Goal: Task Accomplishment & Management: Use online tool/utility

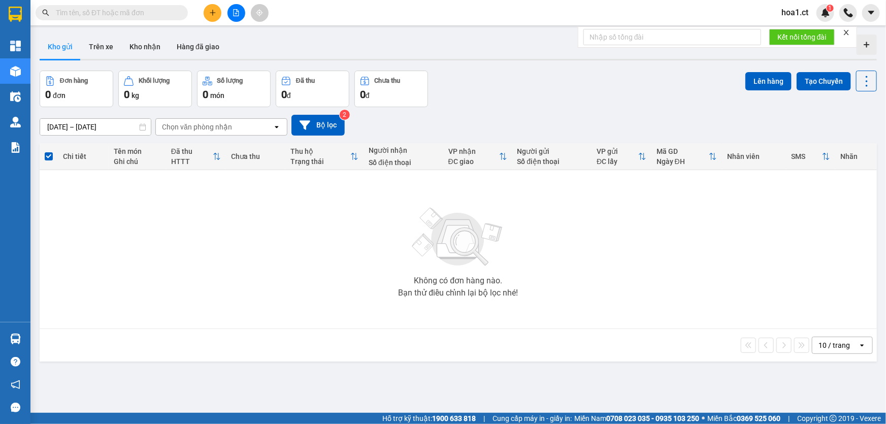
click at [212, 16] on button at bounding box center [213, 13] width 18 height 18
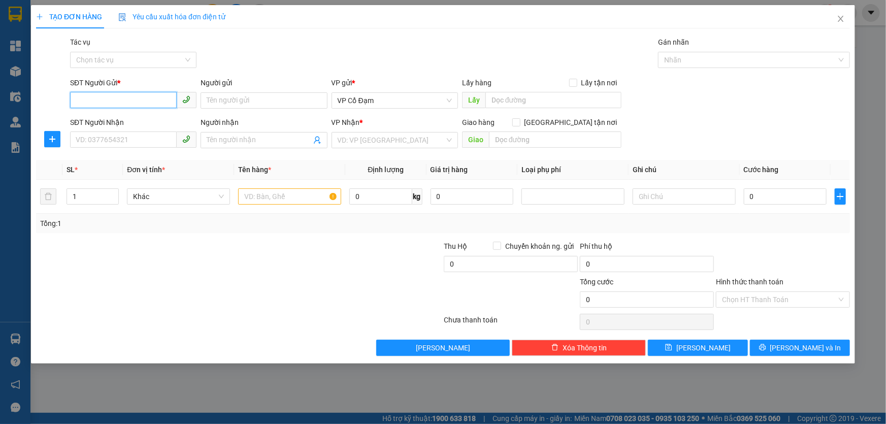
paste input "0916269623"
type input "0916269623"
paste input "0973985445"
click at [415, 98] on span "VP Cổ Đạm" at bounding box center [395, 100] width 114 height 15
type input "0973985445"
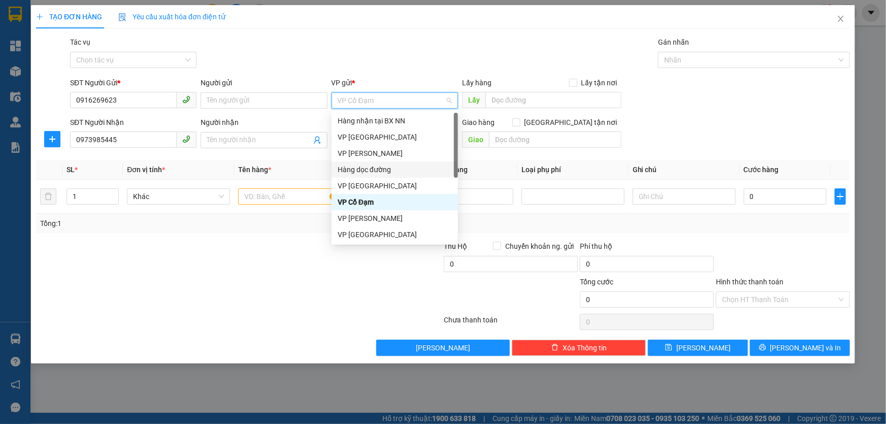
click at [360, 168] on div "Hàng dọc đường" at bounding box center [395, 169] width 114 height 11
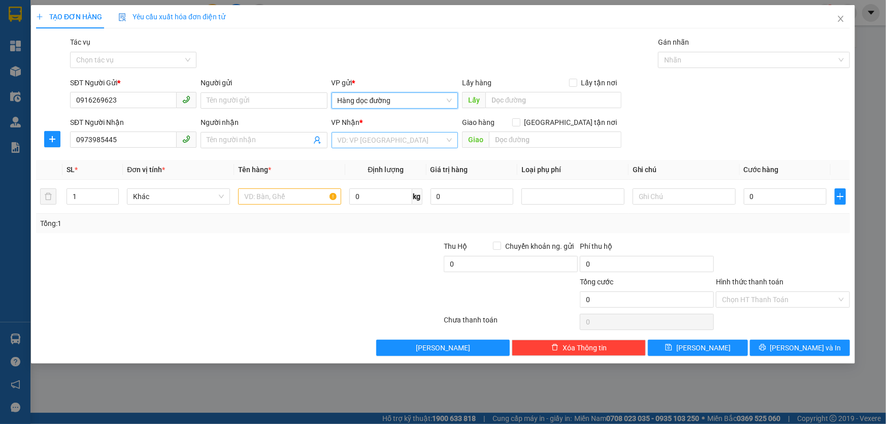
click at [397, 143] on input "search" at bounding box center [391, 140] width 107 height 15
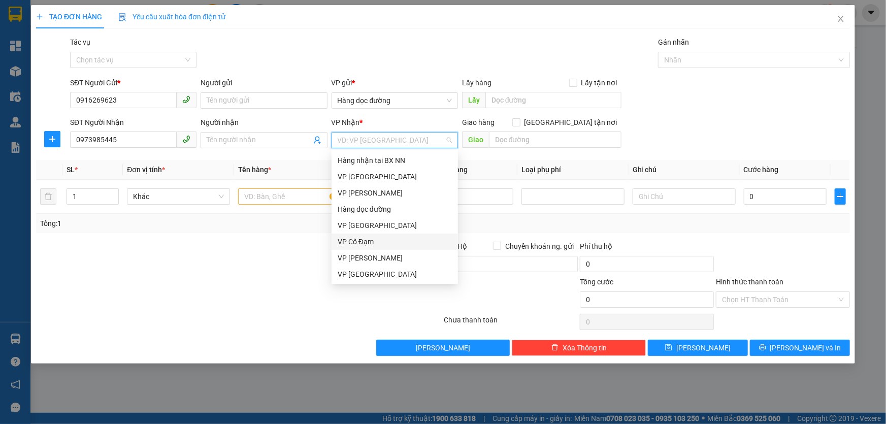
click at [369, 238] on div "VP Cổ Đạm" at bounding box center [395, 241] width 114 height 11
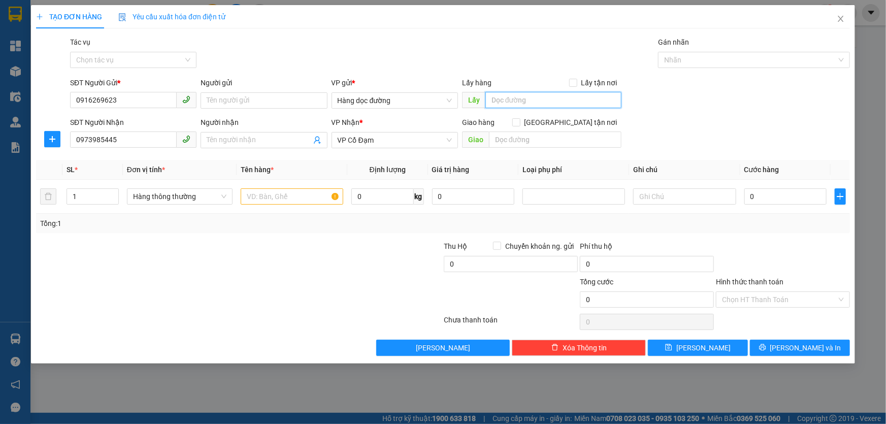
click at [504, 99] on input "text" at bounding box center [554, 100] width 136 height 16
type input "T HÓA"
click at [531, 146] on input "text" at bounding box center [555, 140] width 133 height 16
click at [294, 198] on input "text" at bounding box center [292, 196] width 103 height 16
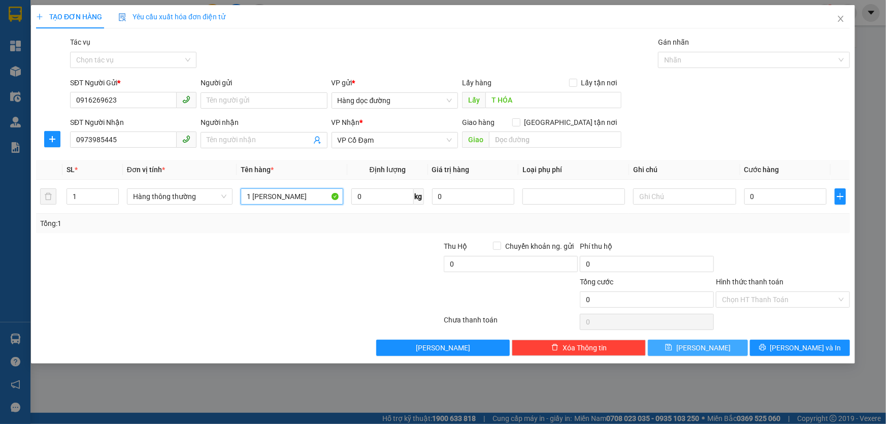
type input "1 [PERSON_NAME]"
click at [685, 348] on button "[PERSON_NAME]" at bounding box center [698, 348] width 100 height 16
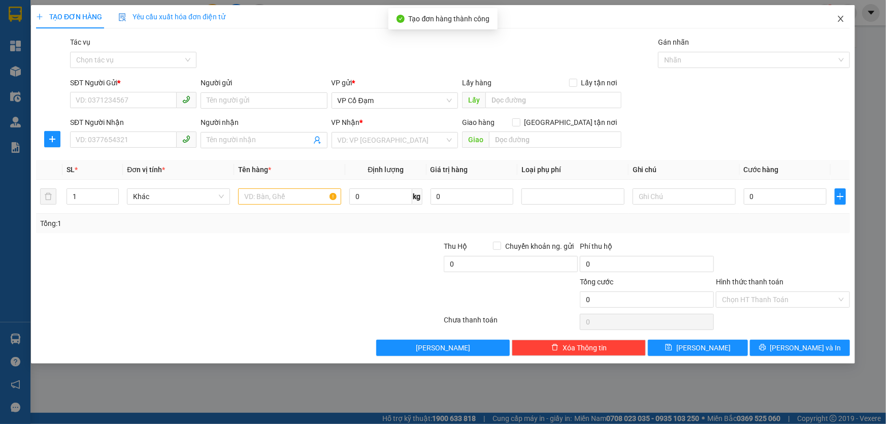
click at [839, 18] on icon "close" at bounding box center [841, 19] width 8 height 8
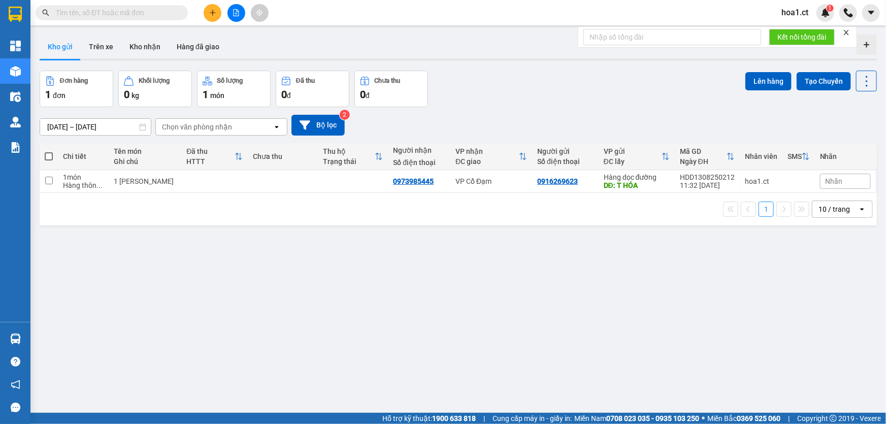
click at [228, 126] on div "Chọn văn phòng nhận" at bounding box center [197, 127] width 70 height 10
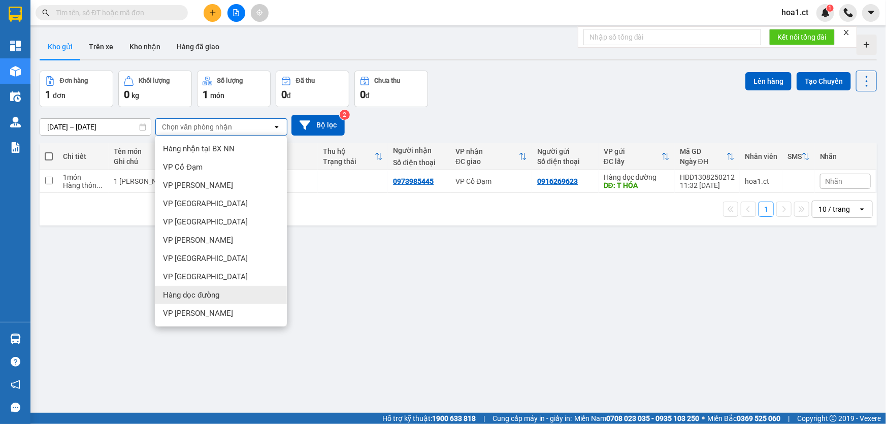
click at [221, 290] on div "Hàng dọc đường" at bounding box center [221, 295] width 132 height 18
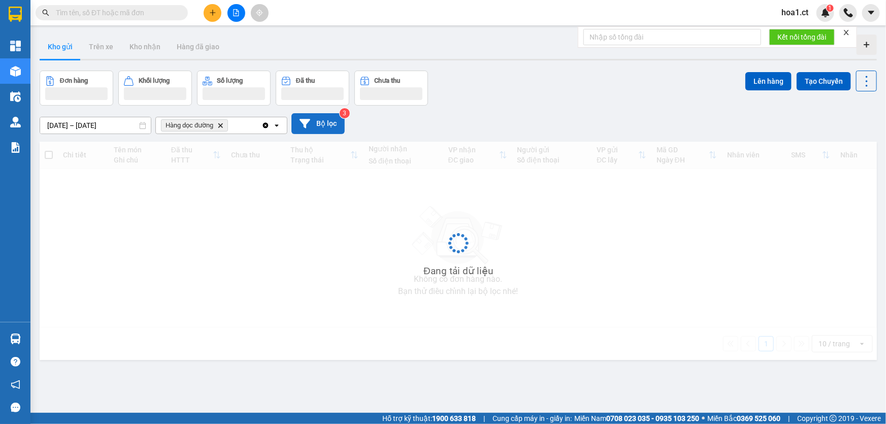
click at [325, 116] on button "Bộ lọc" at bounding box center [318, 123] width 53 height 21
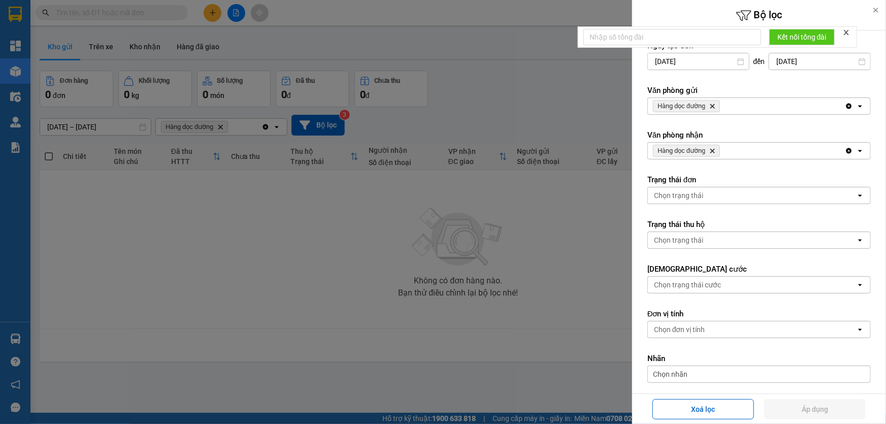
click at [714, 110] on span "Hàng dọc đường Delete" at bounding box center [686, 106] width 67 height 12
click at [715, 108] on icon "Delete" at bounding box center [713, 106] width 6 height 6
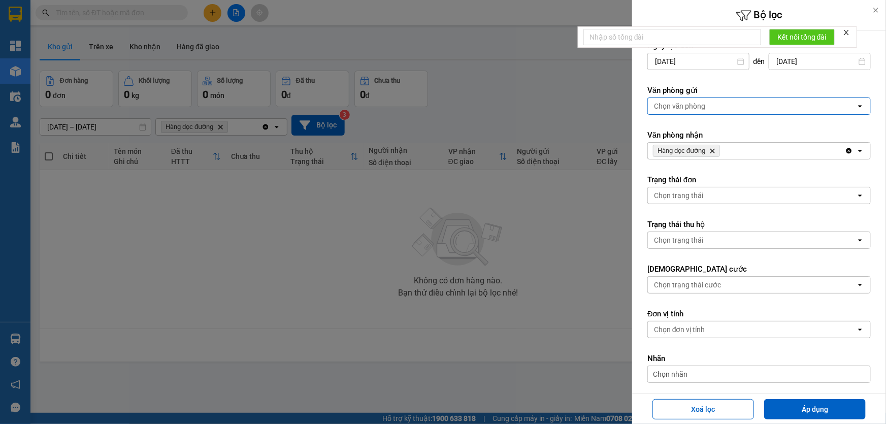
click at [715, 107] on div "Chọn văn phòng" at bounding box center [752, 106] width 208 height 16
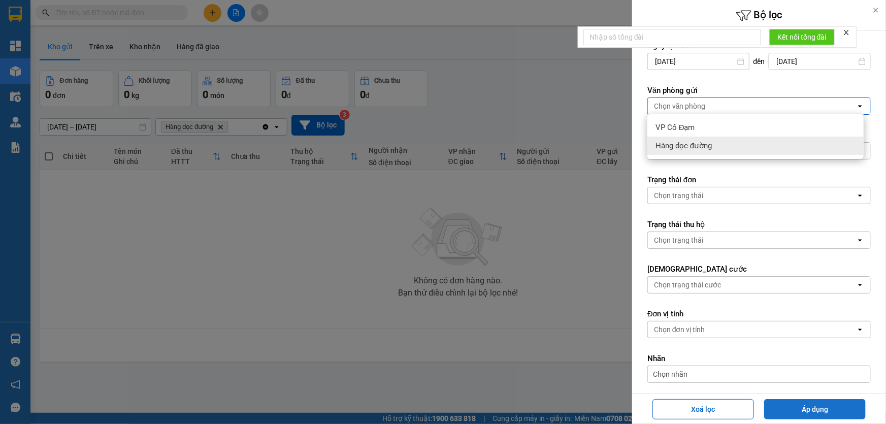
click at [831, 407] on button "Áp dụng" at bounding box center [815, 409] width 102 height 20
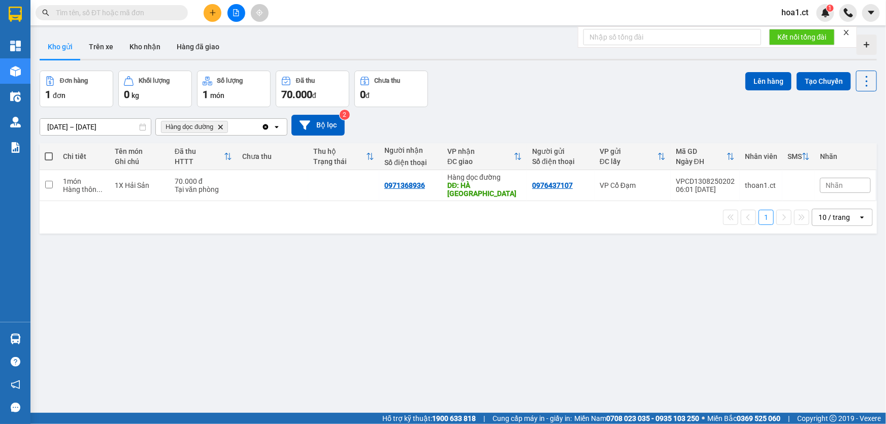
click at [221, 121] on span "Hàng dọc đường Delete" at bounding box center [194, 127] width 67 height 12
click at [221, 126] on icon "Hàng dọc đường, close by backspace" at bounding box center [220, 126] width 5 height 5
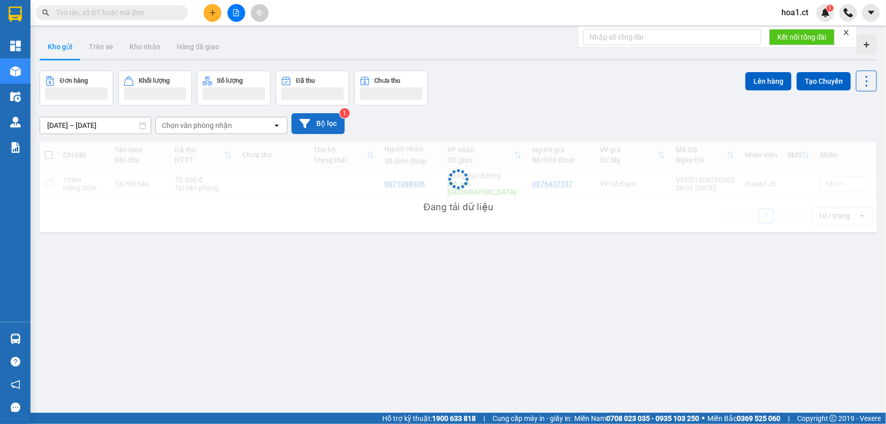
click at [316, 117] on button "Bộ lọc" at bounding box center [318, 123] width 53 height 21
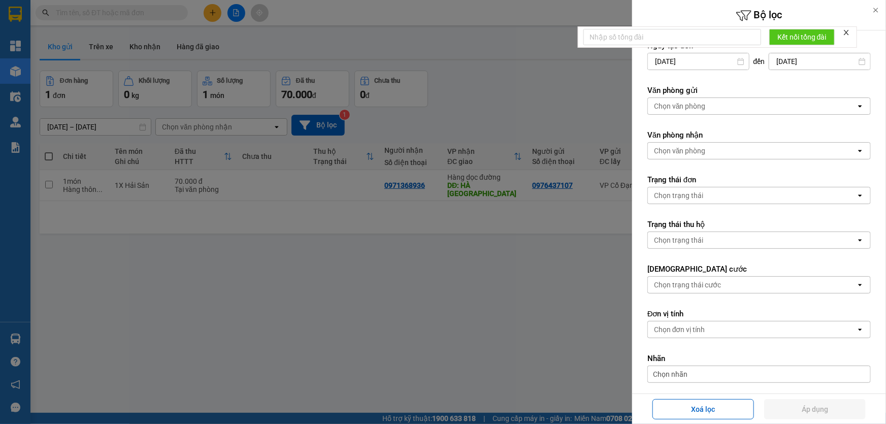
click at [718, 108] on div "Chọn văn phòng" at bounding box center [752, 106] width 208 height 16
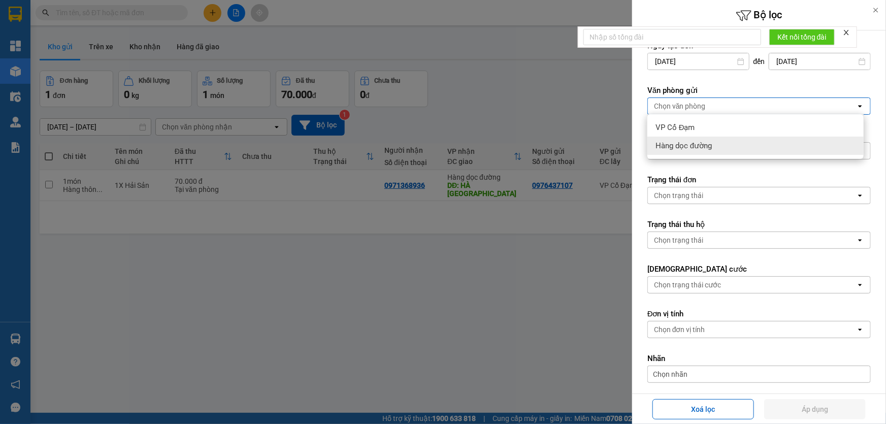
click at [707, 145] on span "Hàng dọc đường" at bounding box center [684, 146] width 56 height 10
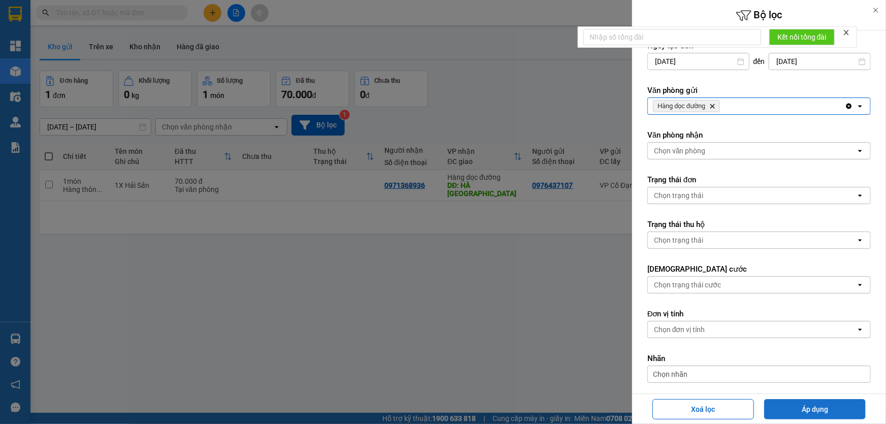
click at [811, 406] on button "Áp dụng" at bounding box center [815, 409] width 102 height 20
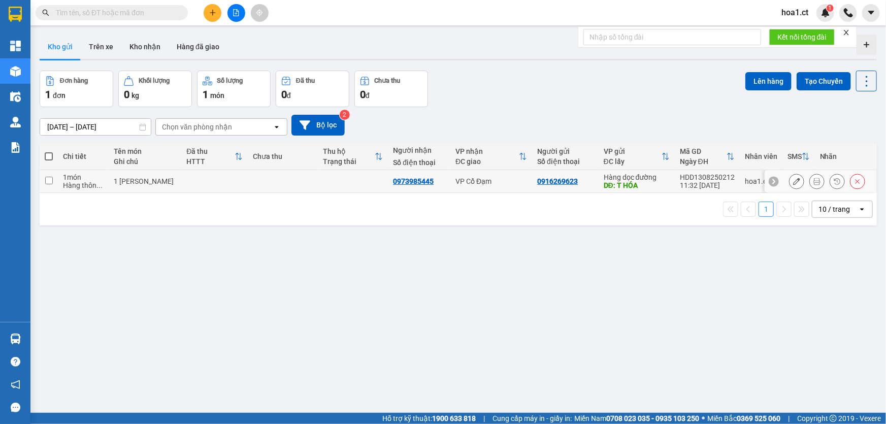
click at [52, 183] on td at bounding box center [49, 181] width 18 height 23
checkbox input "true"
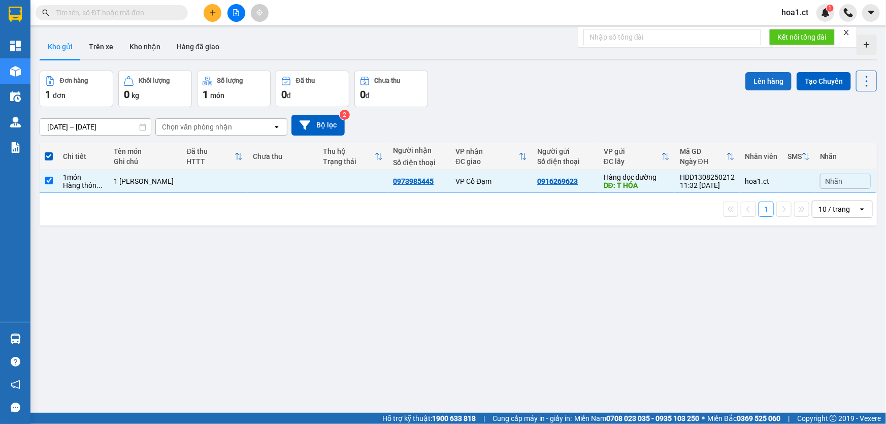
click at [752, 79] on button "Lên hàng" at bounding box center [769, 81] width 46 height 18
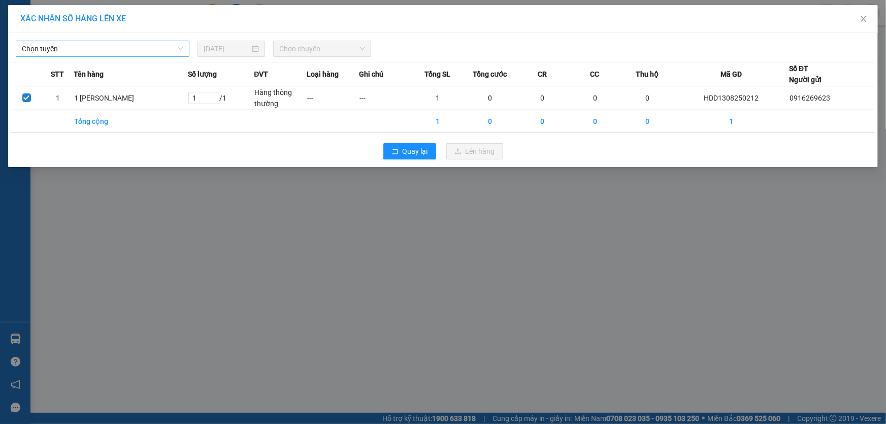
click at [166, 45] on span "Chọn tuyến" at bounding box center [103, 48] width 162 height 15
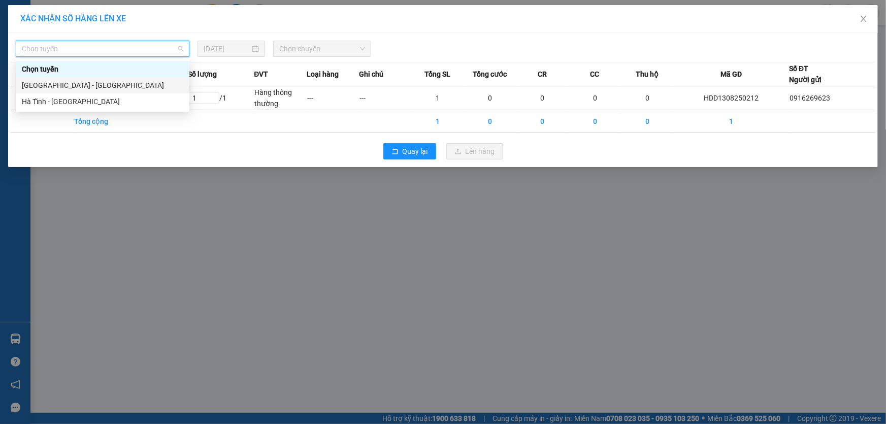
click at [97, 79] on div "[GEOGRAPHIC_DATA] - [GEOGRAPHIC_DATA]" at bounding box center [103, 85] width 174 height 16
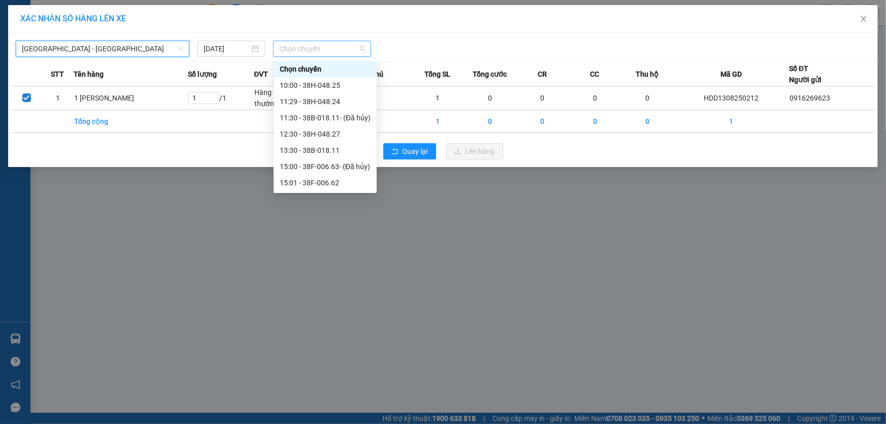
click at [317, 50] on span "Chọn chuyến" at bounding box center [322, 48] width 86 height 15
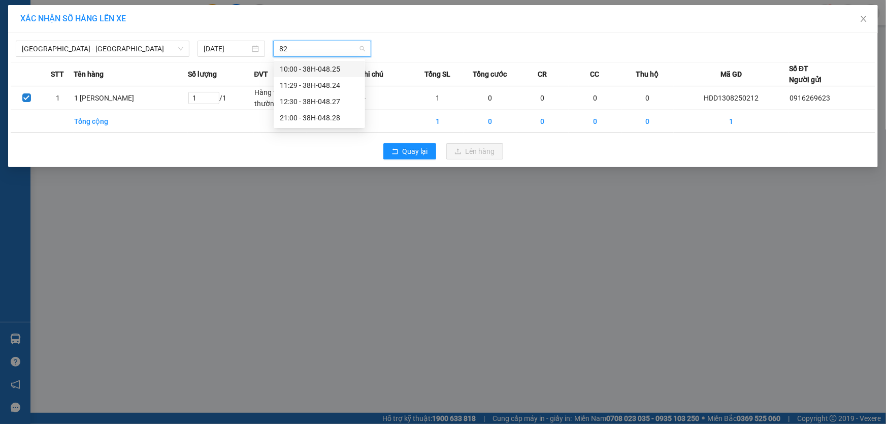
type input "825"
click at [320, 68] on div "10:00 - 38H-048.25" at bounding box center [319, 68] width 79 height 11
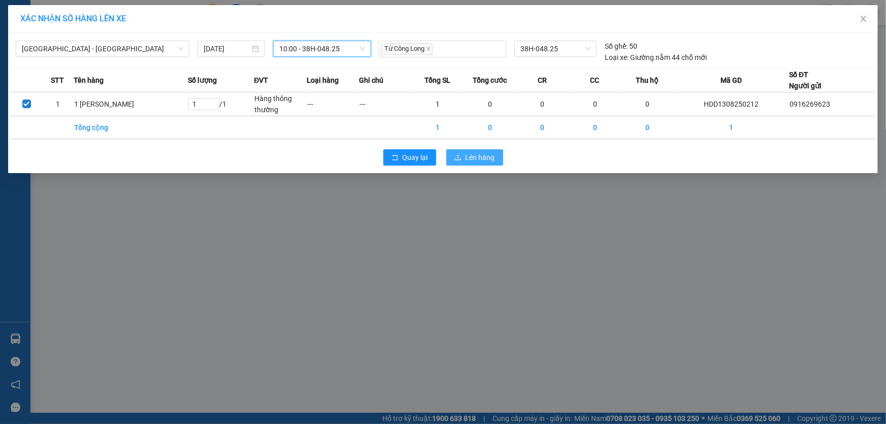
click at [481, 153] on span "Lên hàng" at bounding box center [480, 157] width 29 height 11
